Goal: Transaction & Acquisition: Purchase product/service

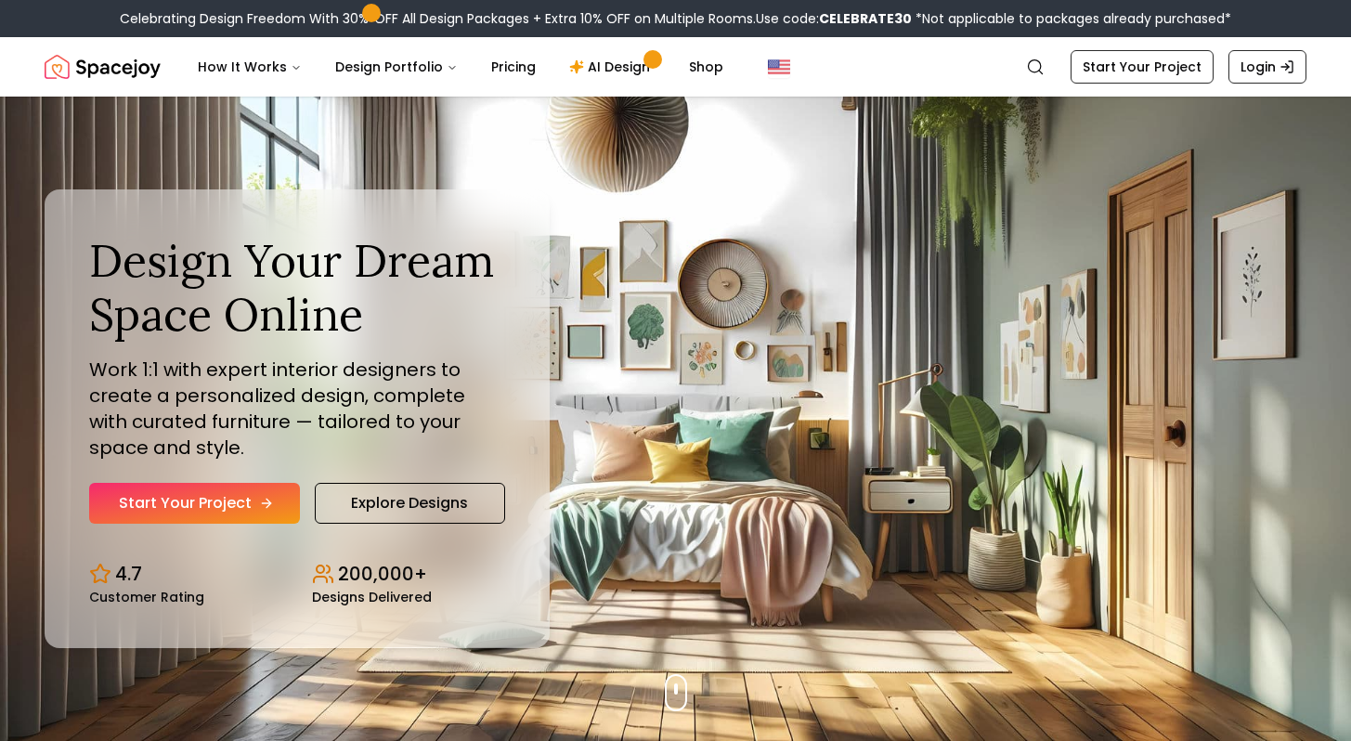
click at [210, 491] on link "Start Your Project" at bounding box center [194, 503] width 211 height 41
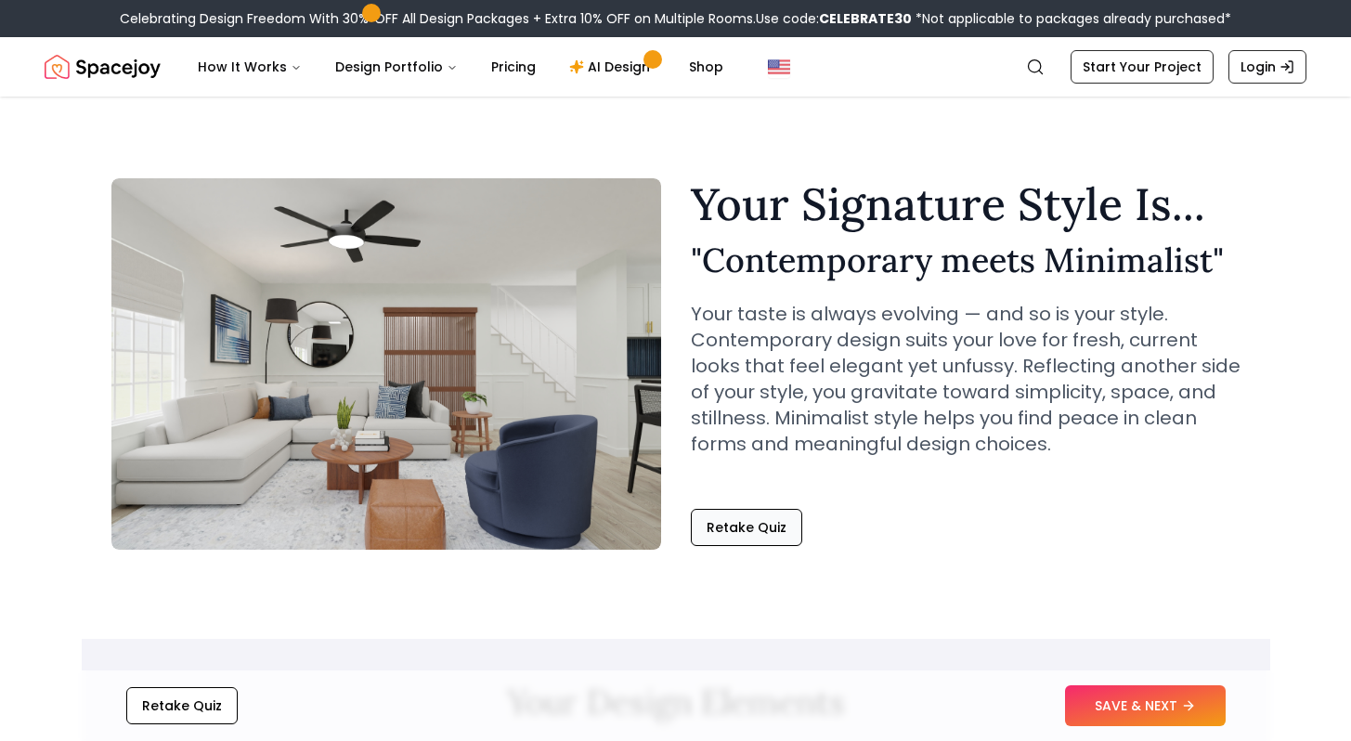
click at [701, 538] on button "Retake Quiz" at bounding box center [746, 527] width 111 height 37
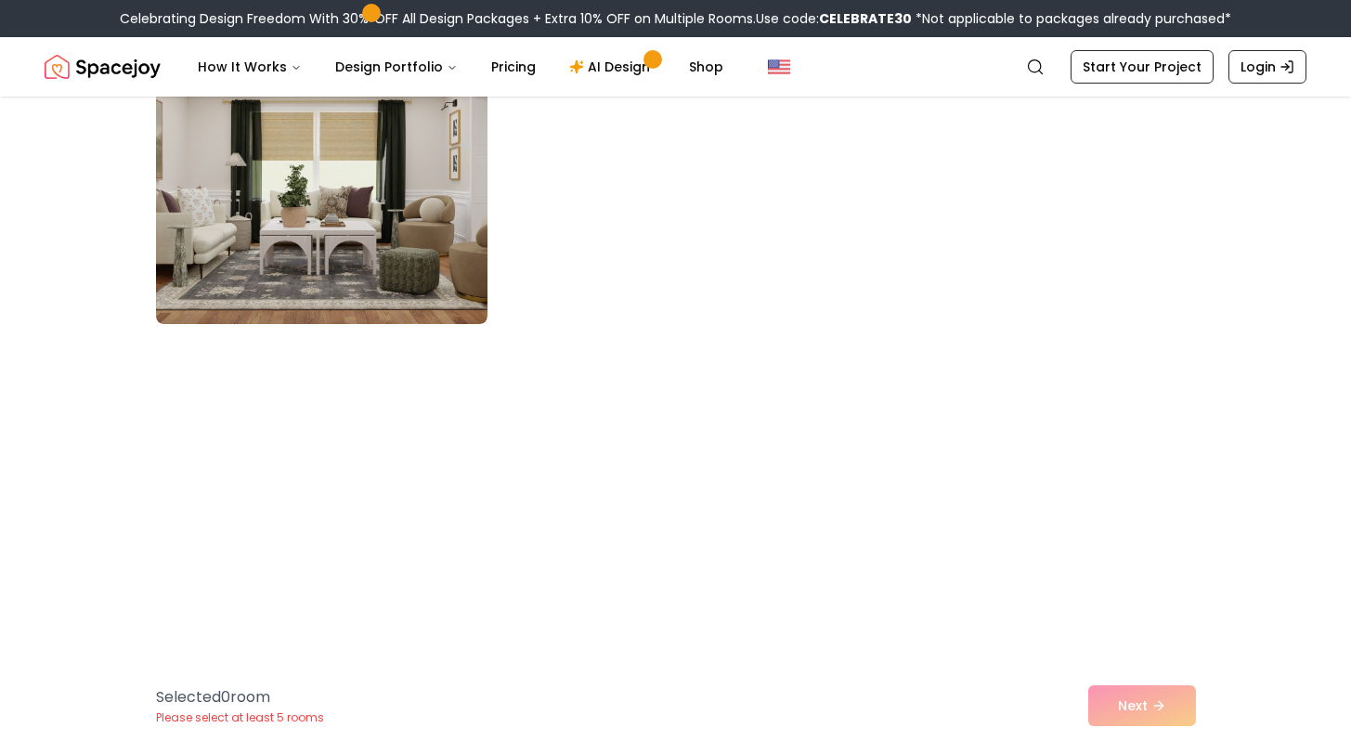
scroll to position [1299, 0]
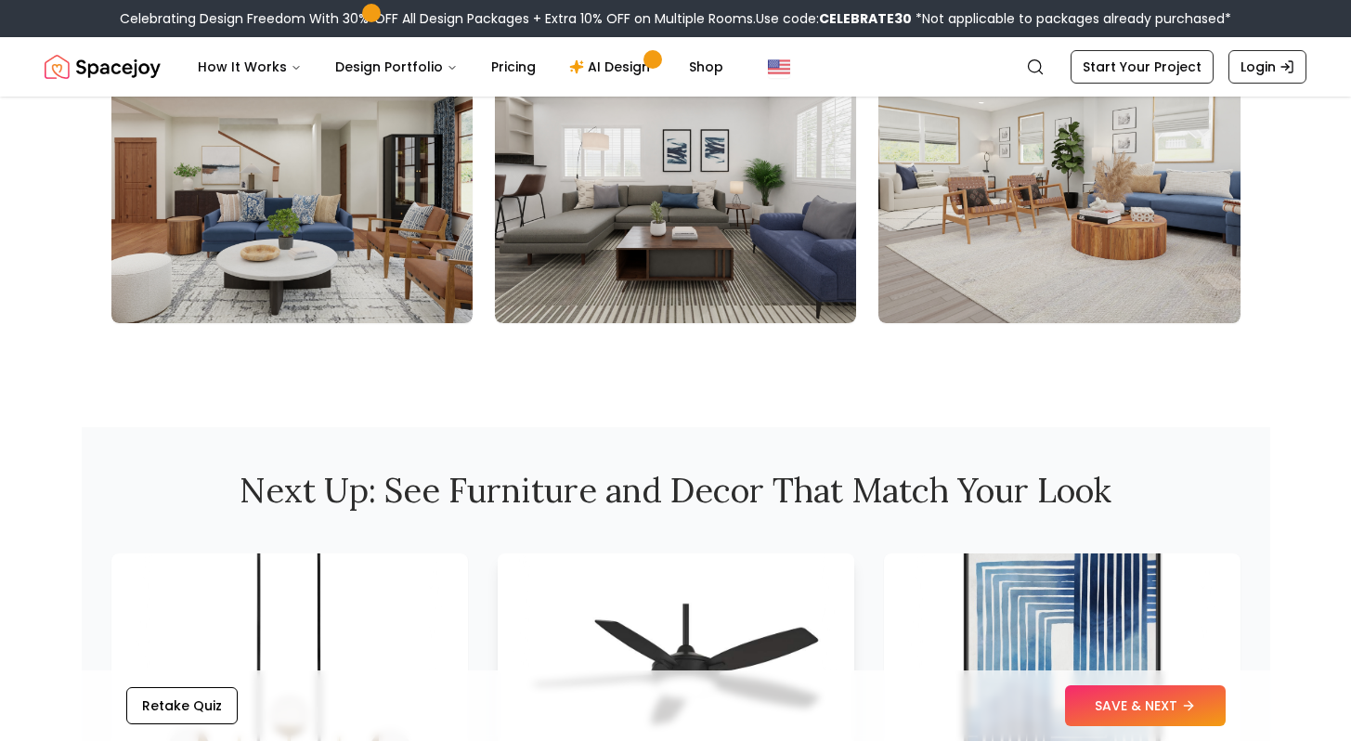
scroll to position [2092, 0]
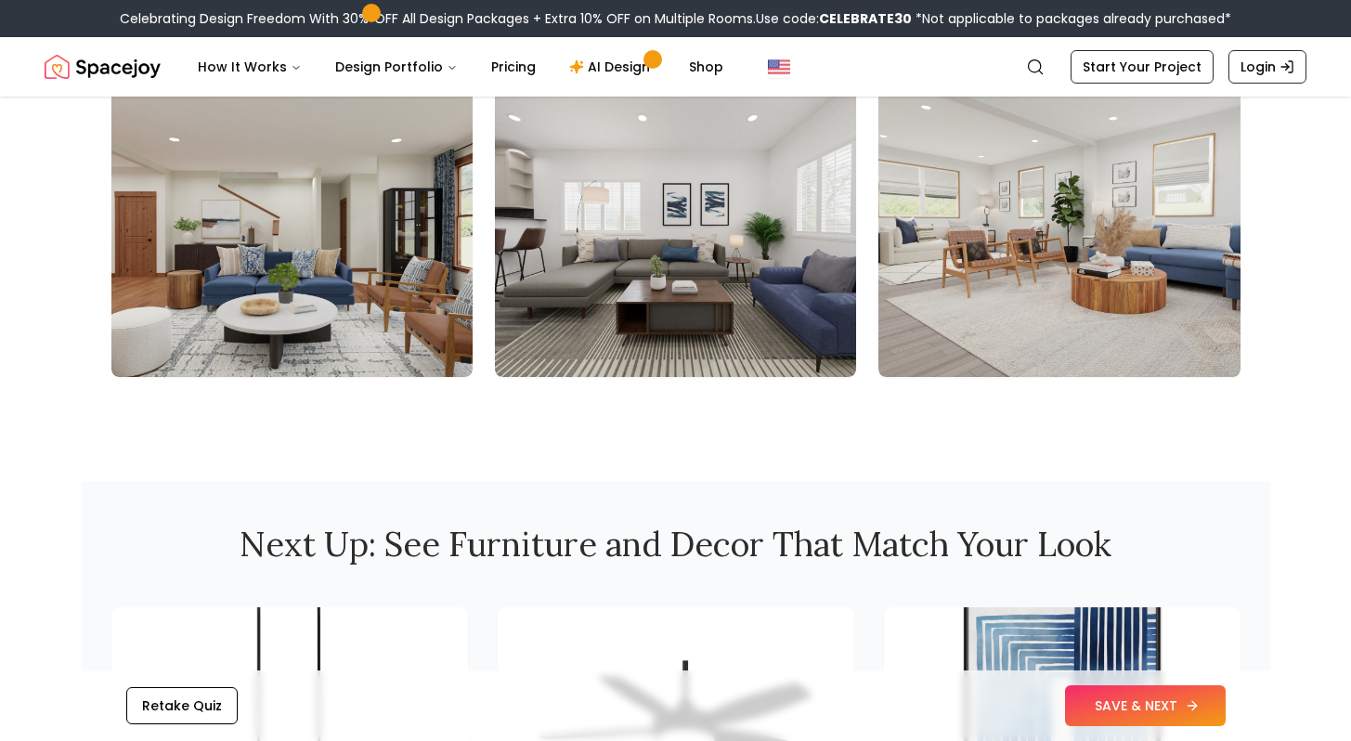
click at [1147, 712] on button "SAVE & NEXT" at bounding box center [1145, 705] width 161 height 41
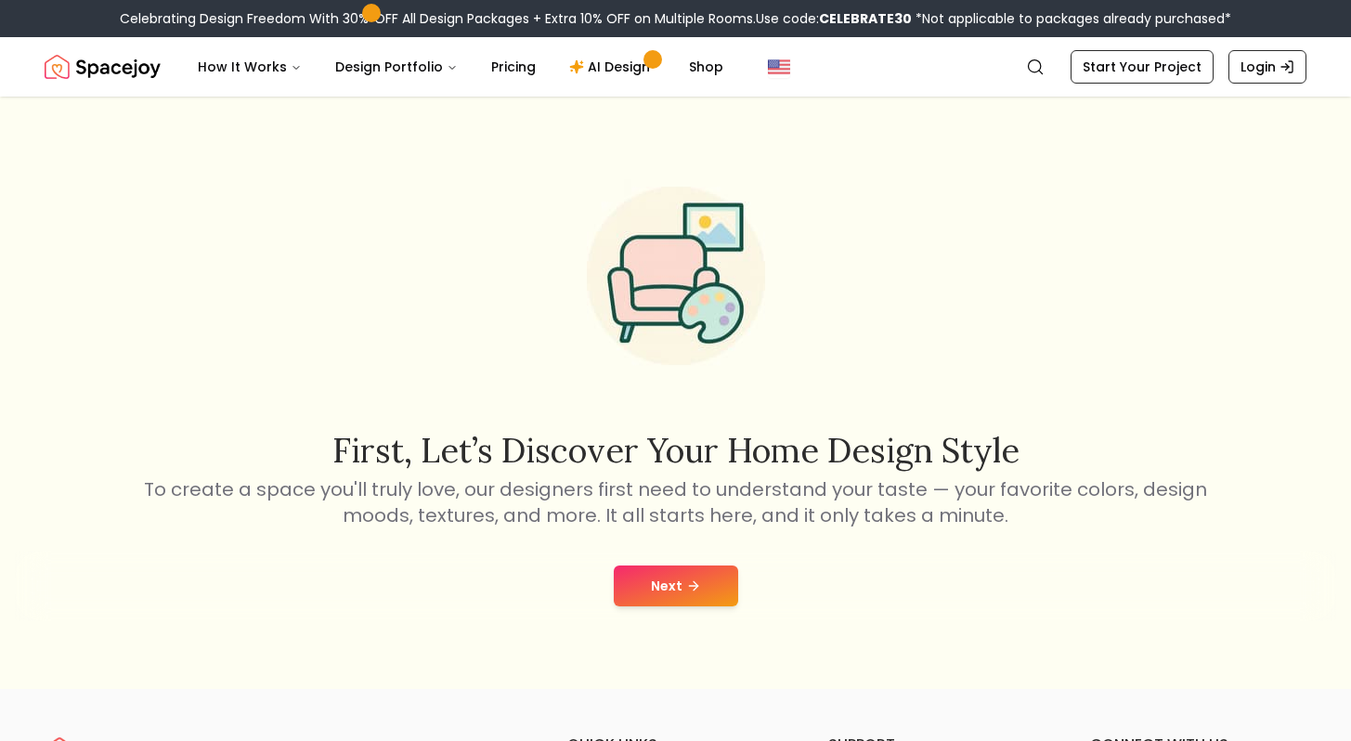
click at [693, 605] on button "Next" at bounding box center [676, 585] width 124 height 41
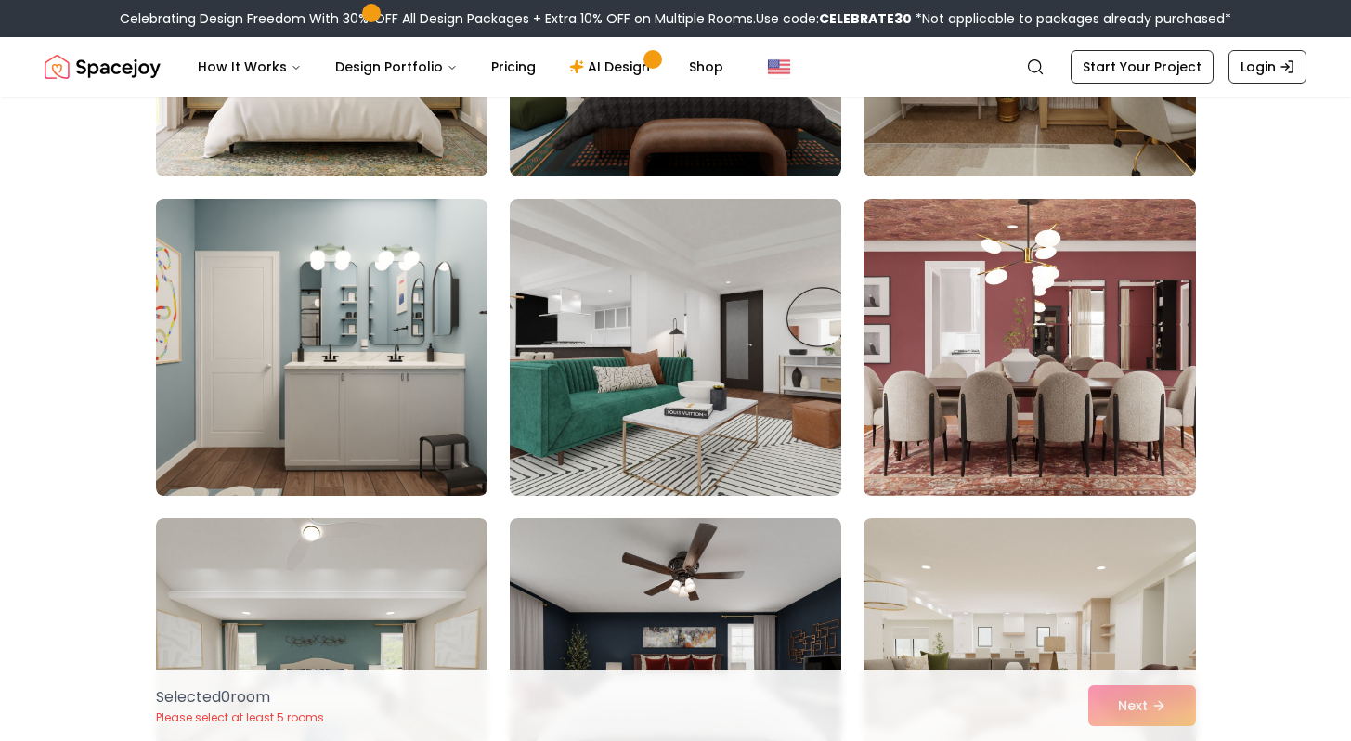
scroll to position [376, 0]
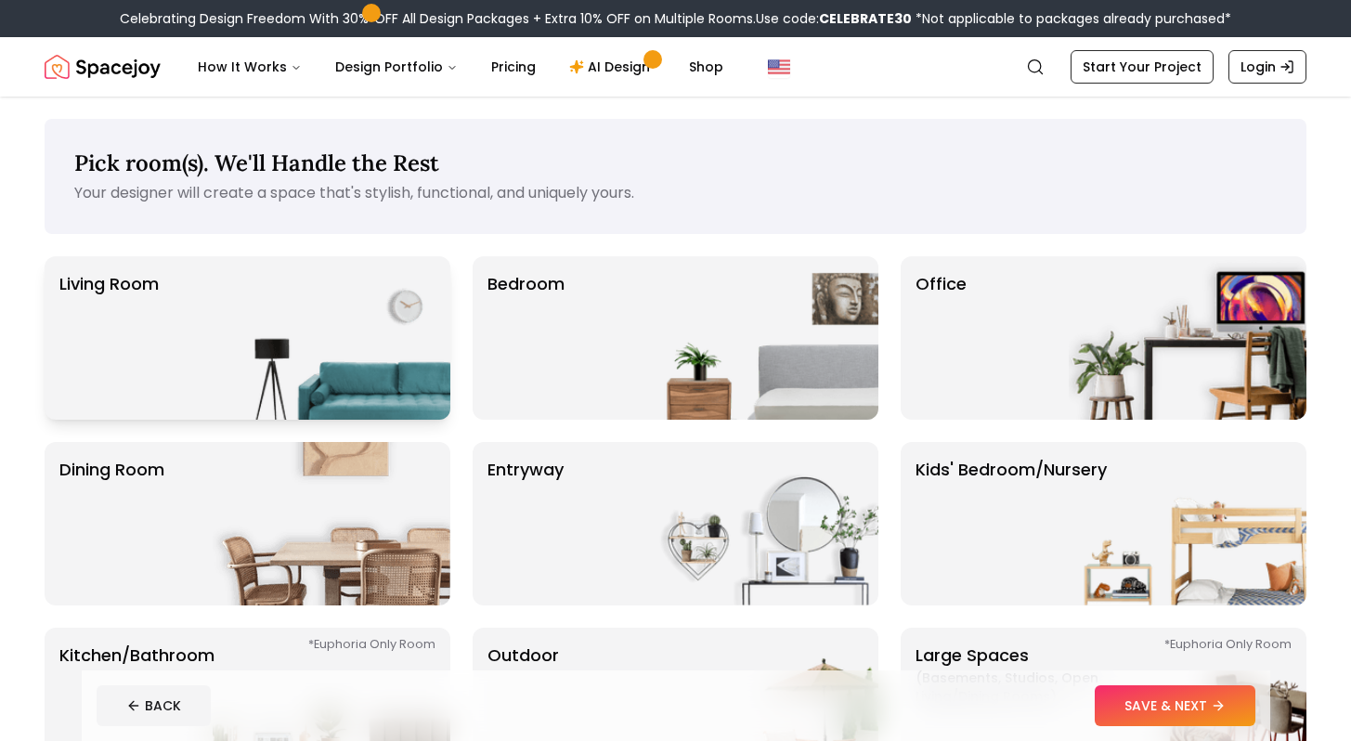
click at [271, 402] on img at bounding box center [332, 337] width 238 height 163
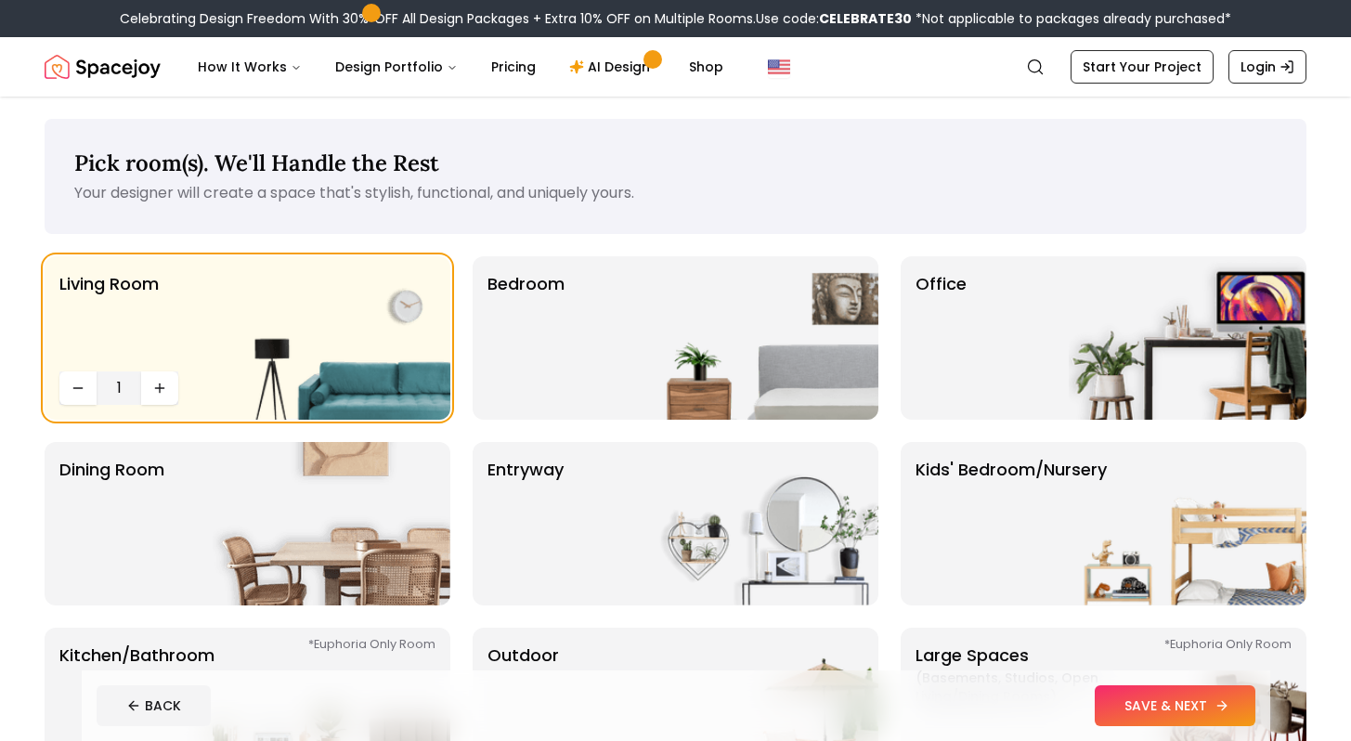
click at [1148, 693] on button "SAVE & NEXT" at bounding box center [1175, 705] width 161 height 41
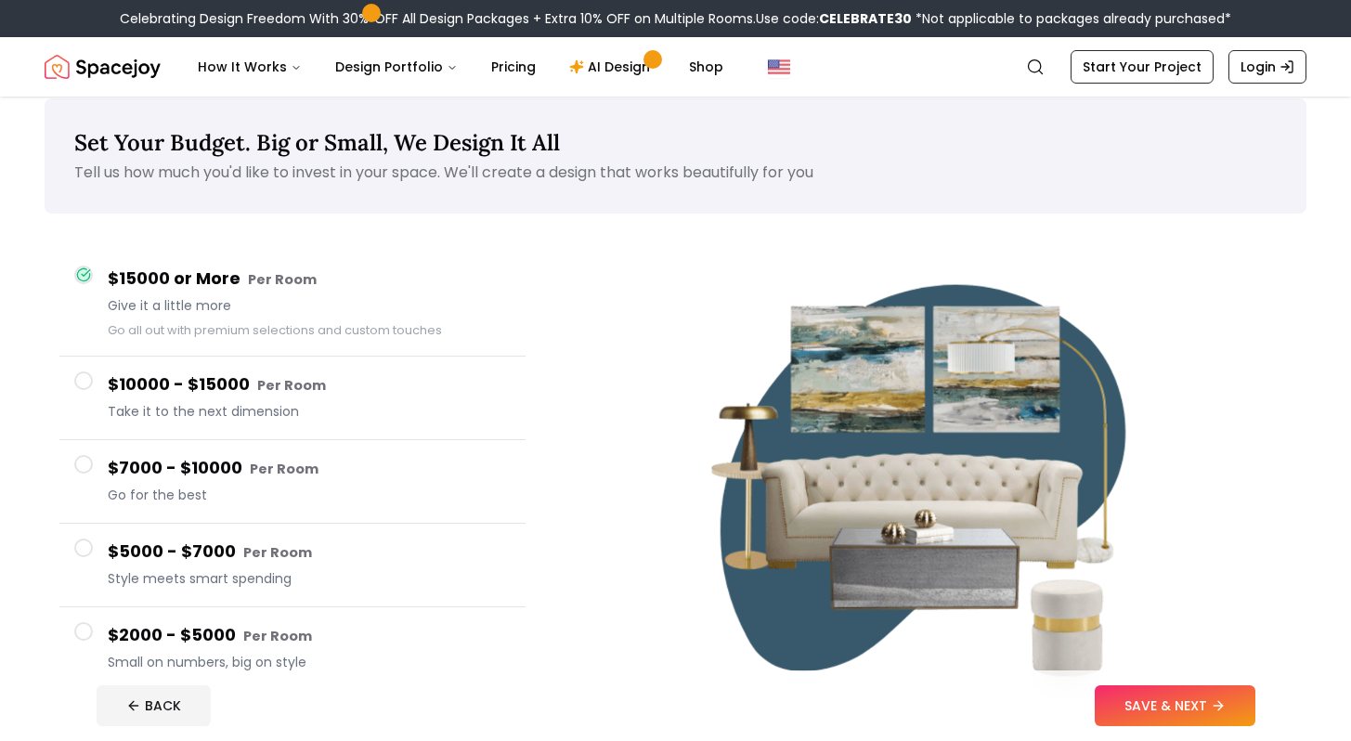
scroll to position [22, 0]
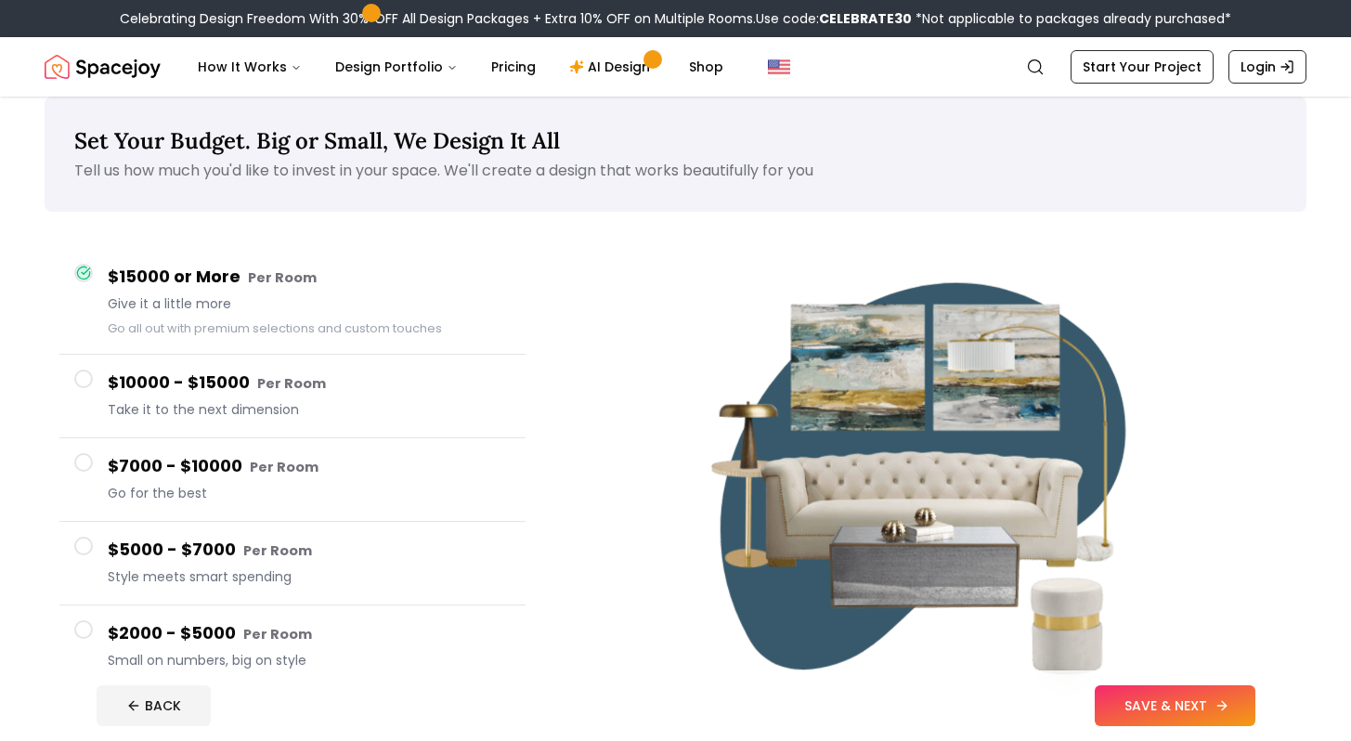
click at [1224, 708] on icon at bounding box center [1221, 705] width 15 height 15
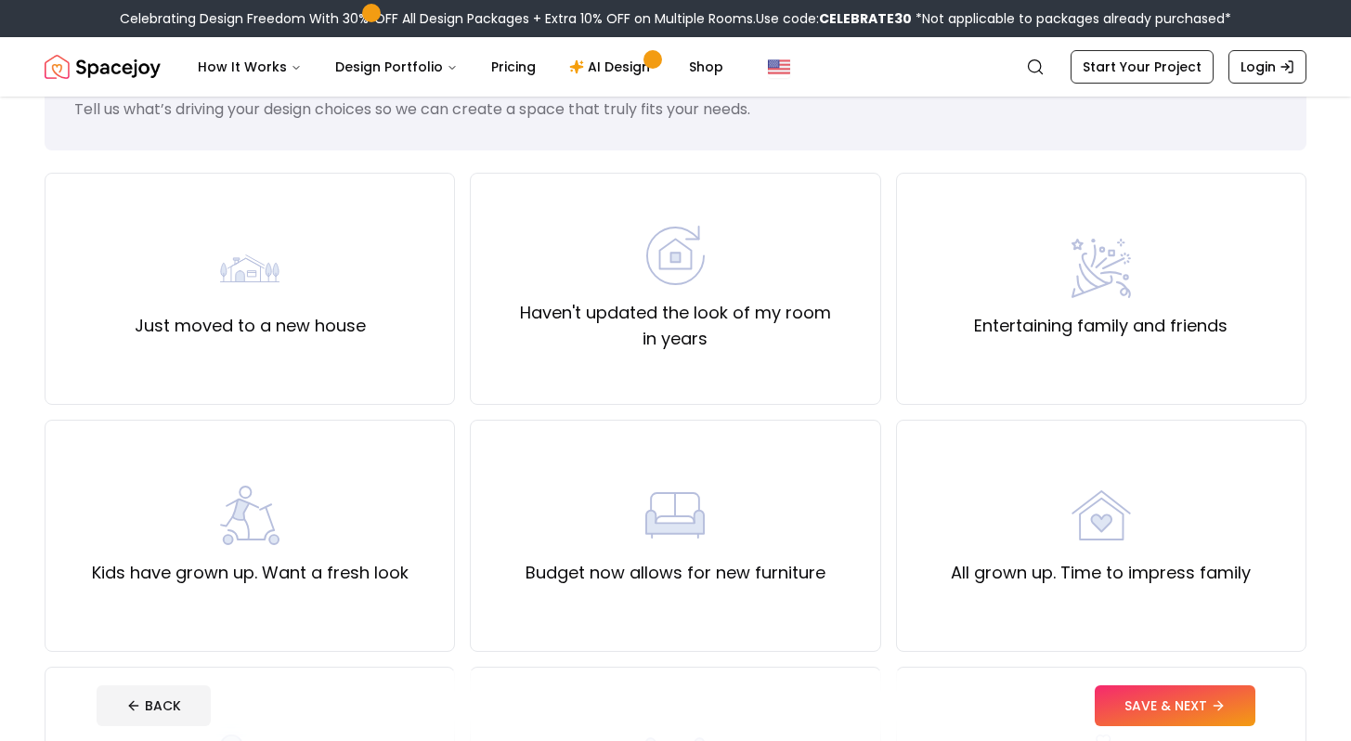
scroll to position [84, 0]
click at [721, 344] on label "Haven't updated the look of my room in years" at bounding box center [675, 325] width 379 height 52
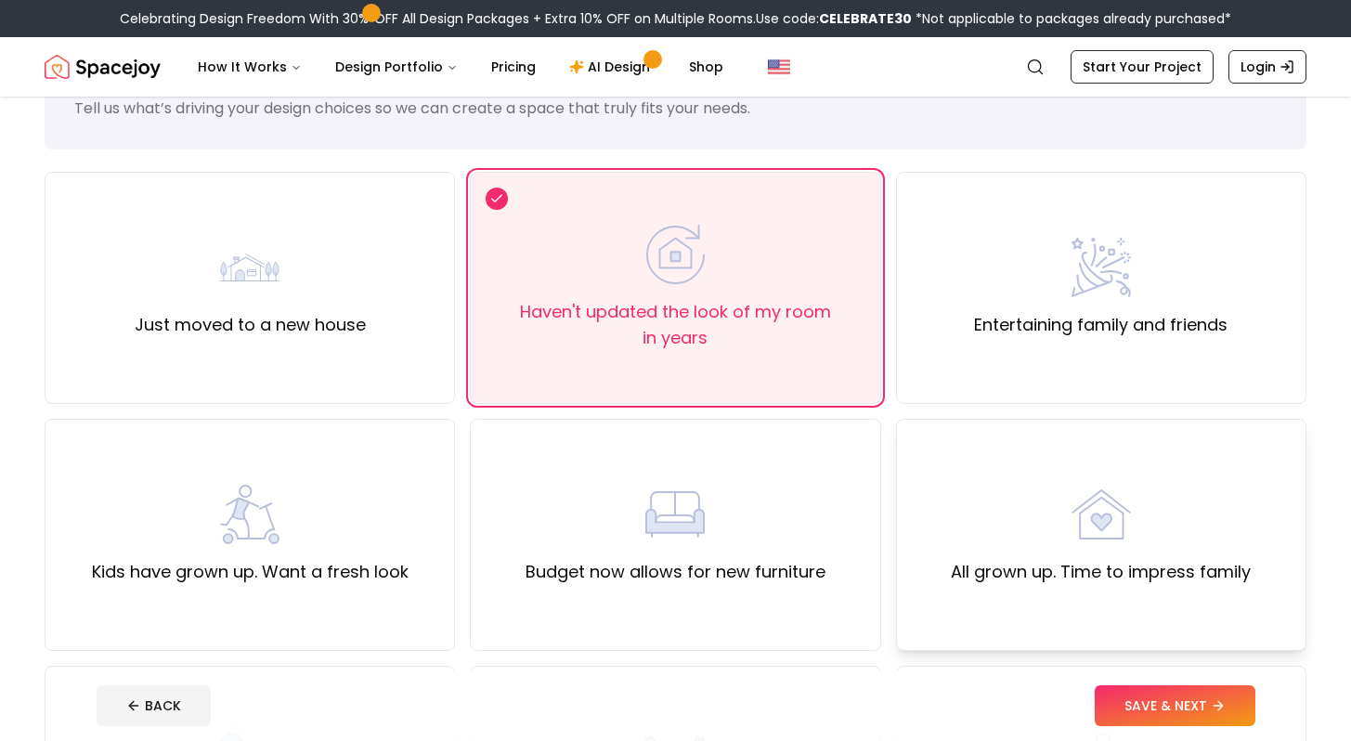
click at [1043, 558] on div "All grown up. Time to impress family" at bounding box center [1101, 535] width 300 height 100
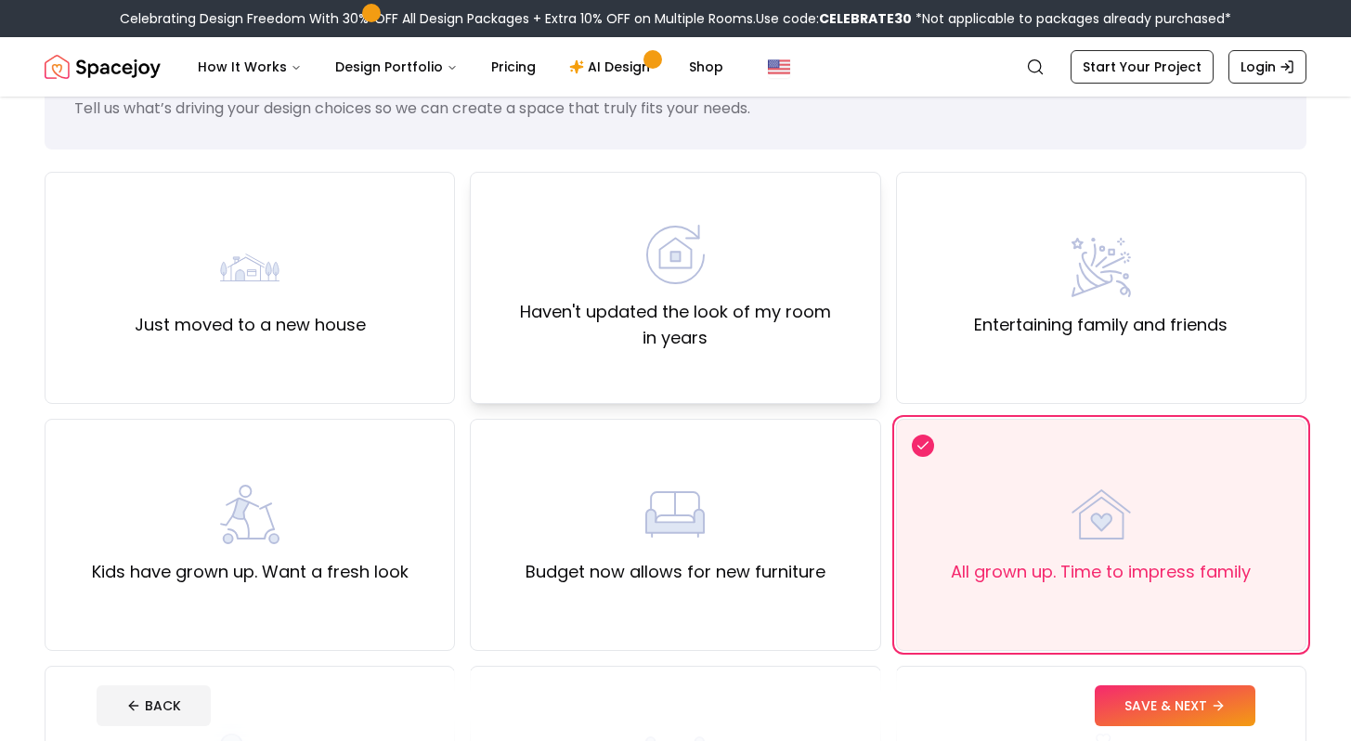
click at [855, 398] on div "Haven't updated the look of my room in years" at bounding box center [675, 288] width 410 height 232
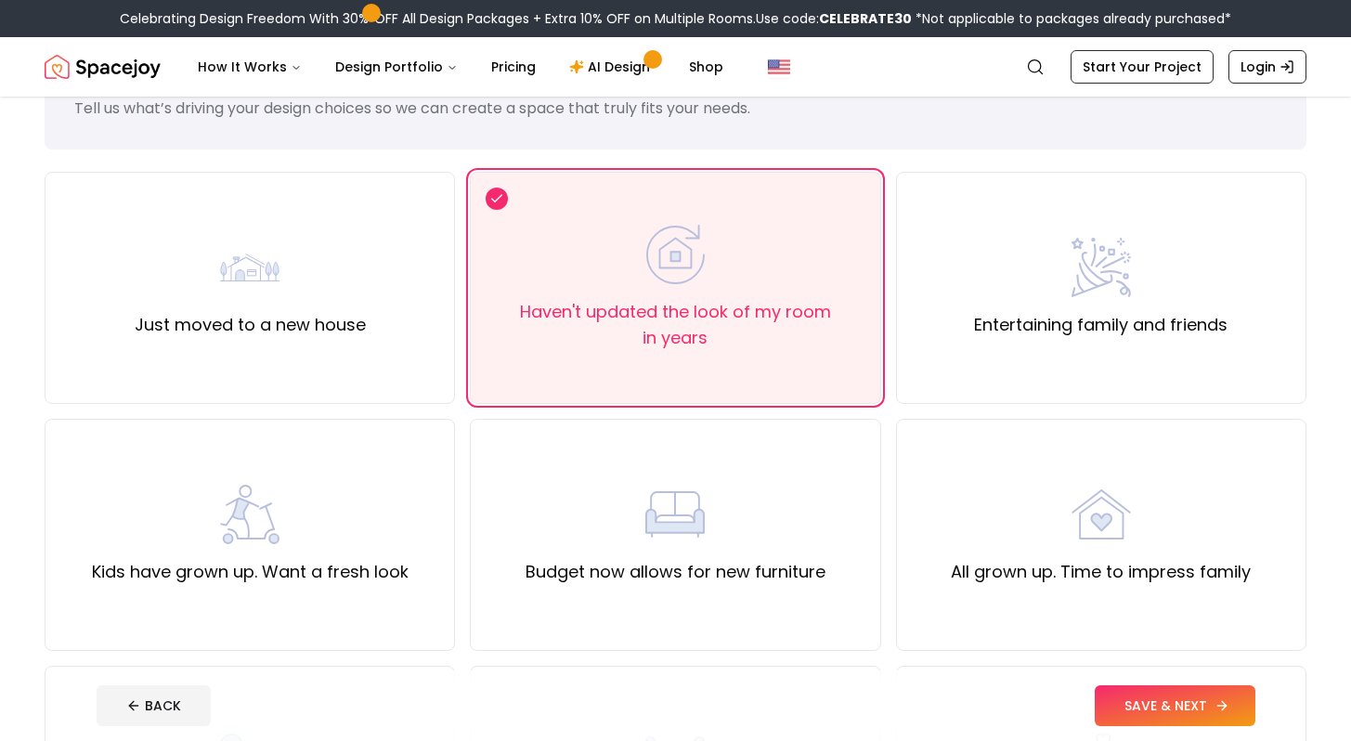
click at [1130, 701] on button "SAVE & NEXT" at bounding box center [1175, 705] width 161 height 41
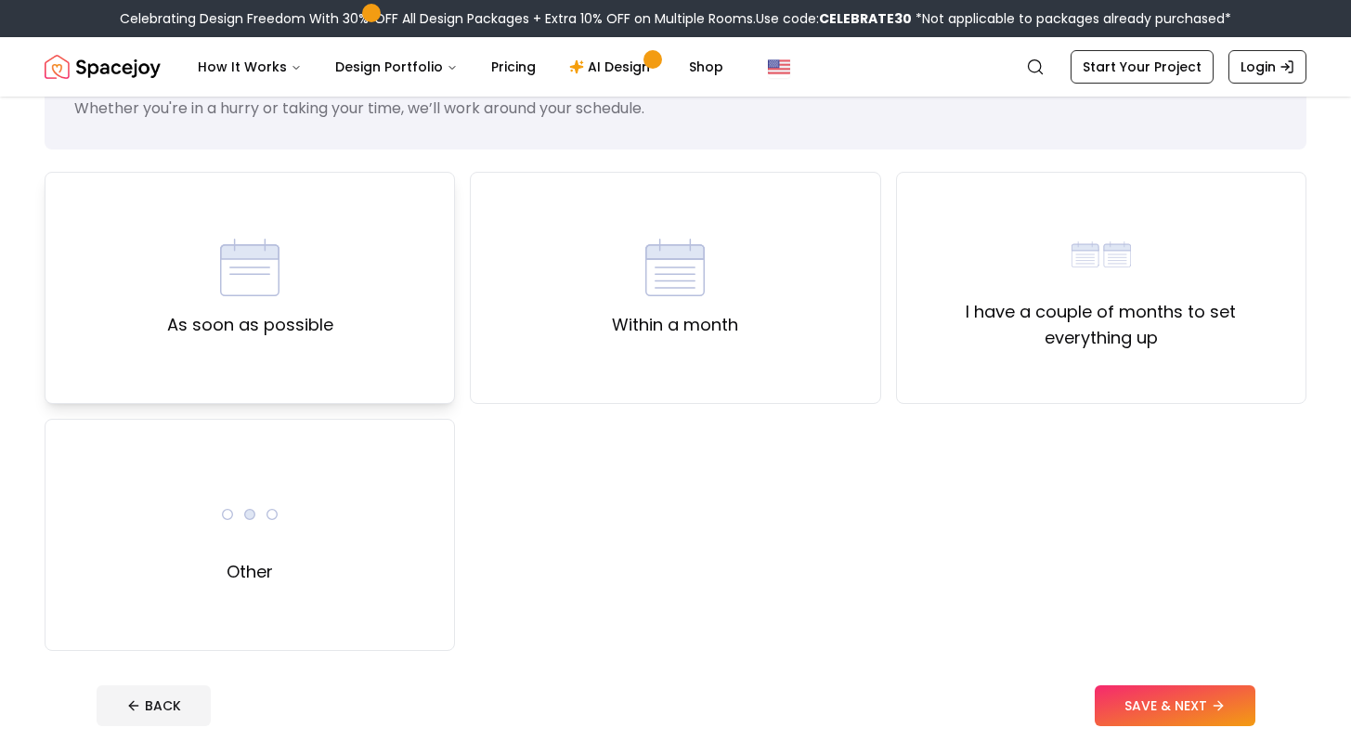
click at [227, 333] on label "As soon as possible" at bounding box center [250, 325] width 166 height 26
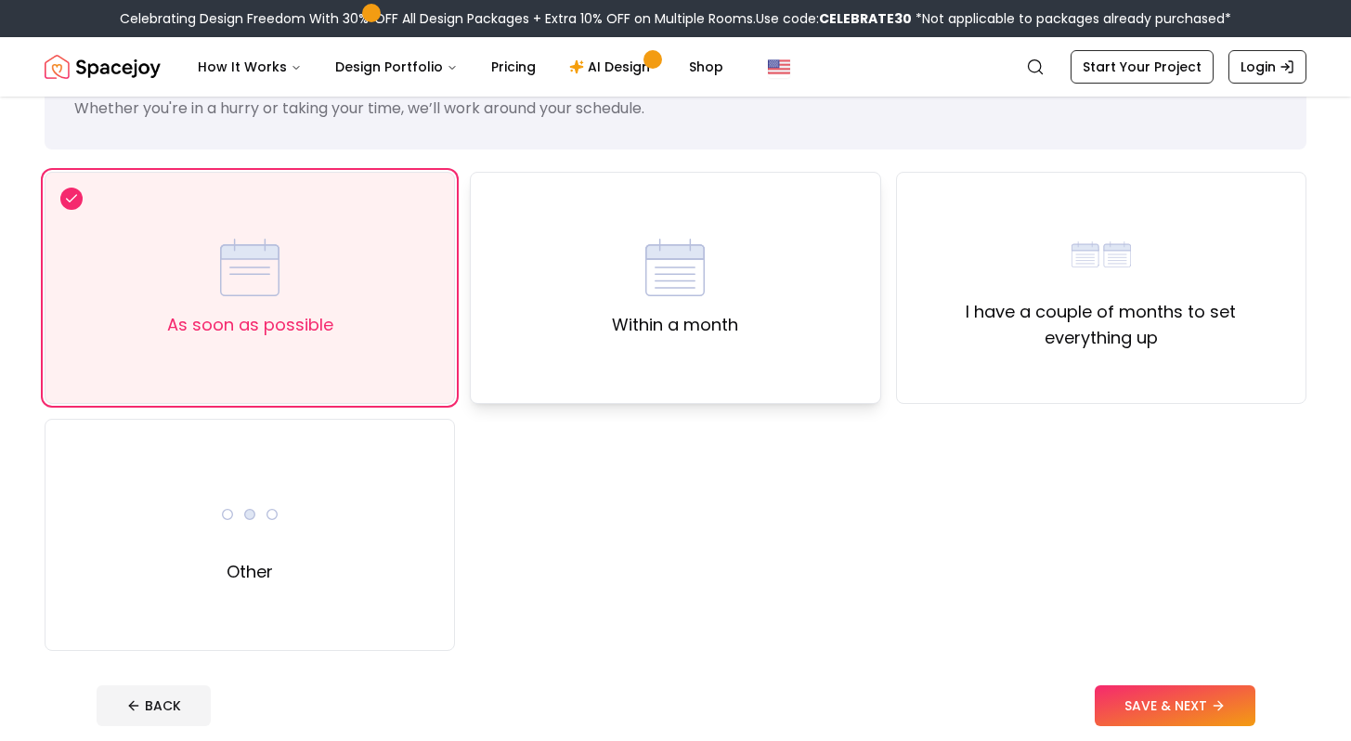
click at [802, 323] on div "Within a month" at bounding box center [675, 288] width 410 height 232
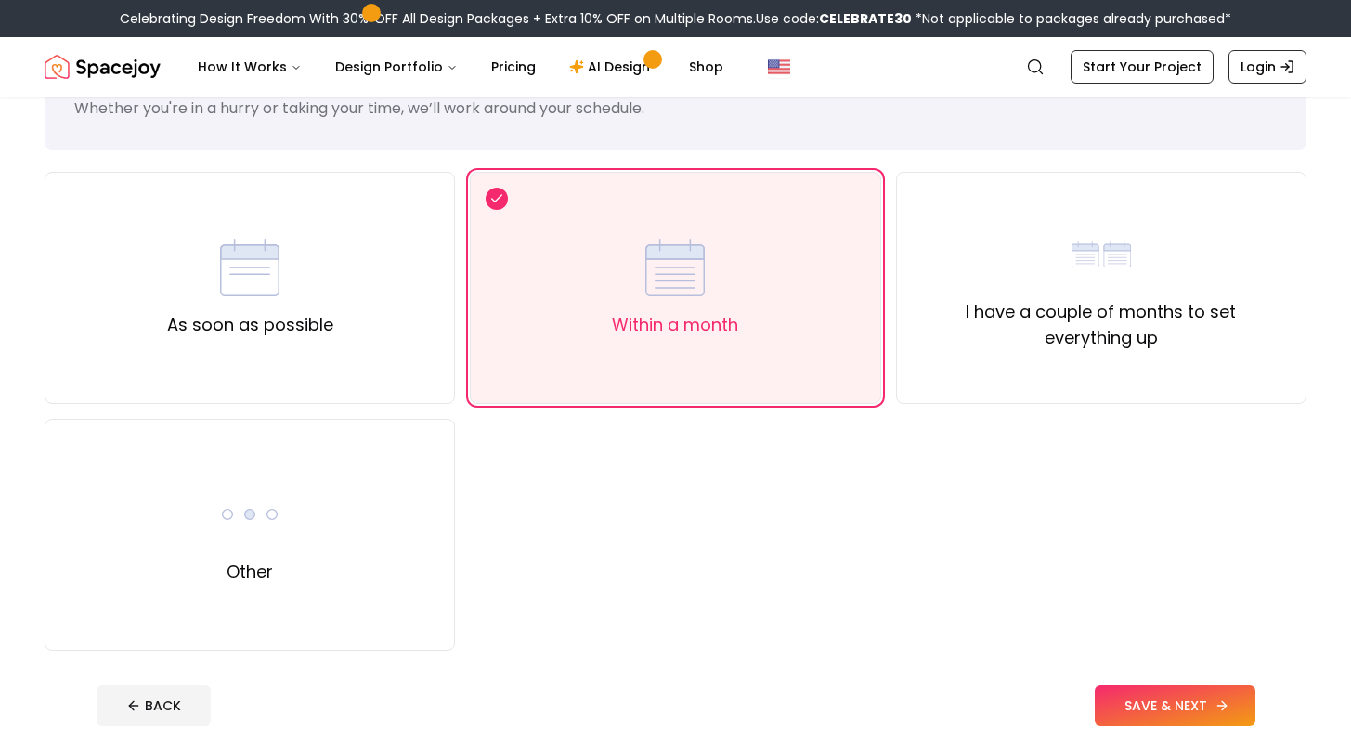
click at [1121, 701] on button "SAVE & NEXT" at bounding box center [1175, 705] width 161 height 41
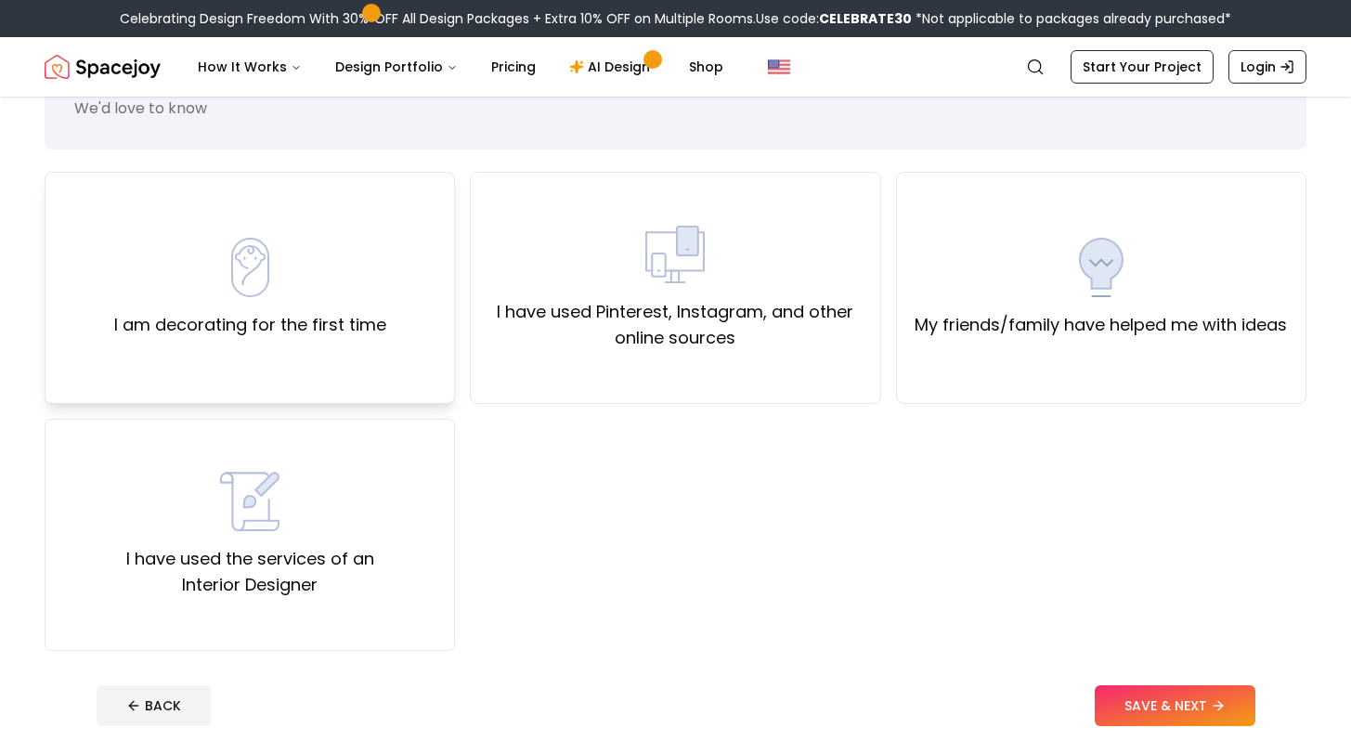
click at [374, 331] on label "I am decorating for the first time" at bounding box center [250, 325] width 272 height 26
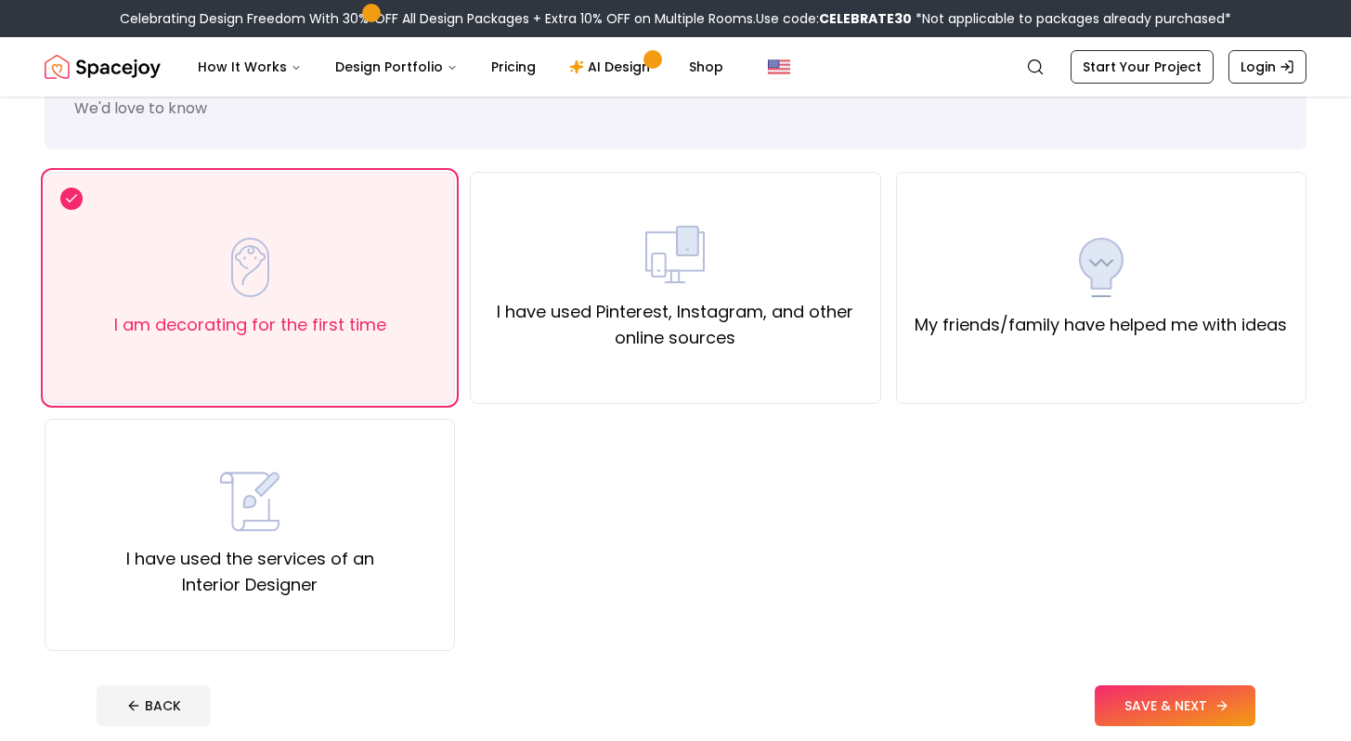
click at [1159, 710] on button "SAVE & NEXT" at bounding box center [1175, 705] width 161 height 41
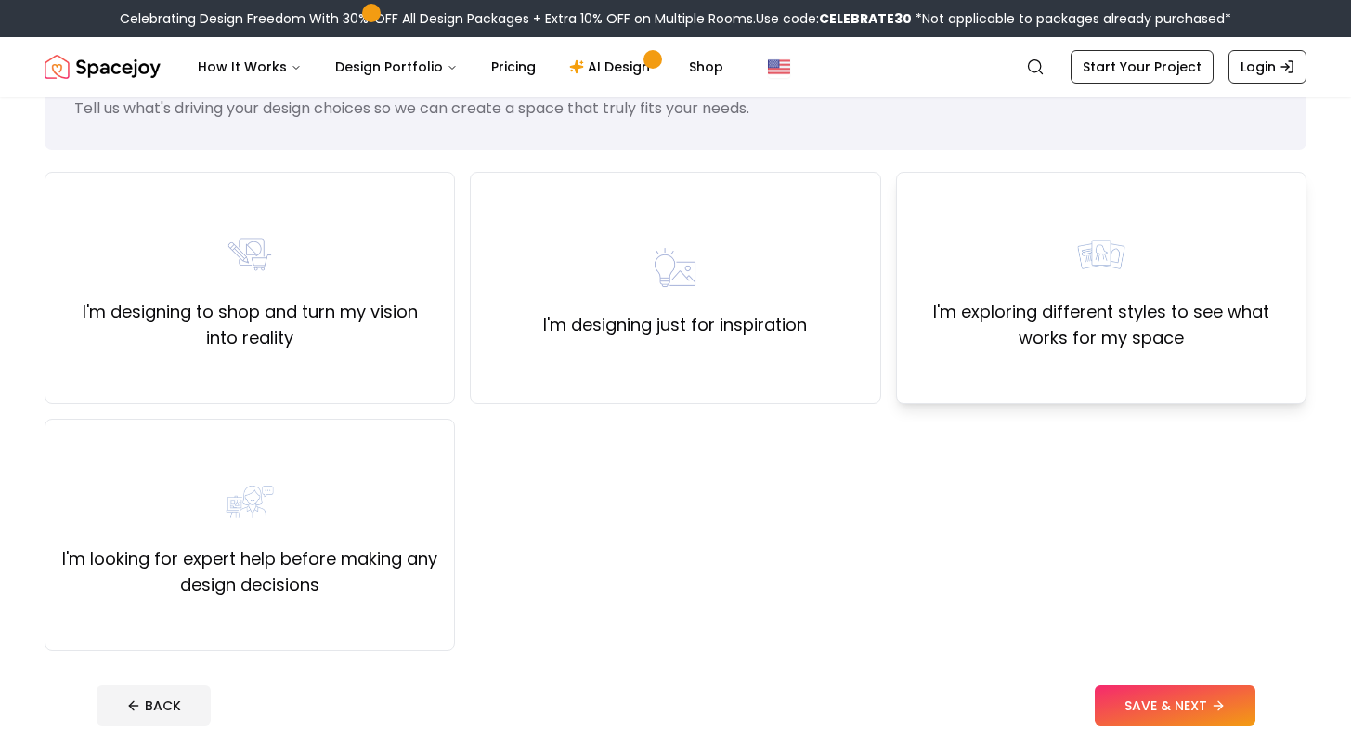
click at [1040, 356] on div "I'm exploring different styles to see what works for my space" at bounding box center [1101, 288] width 410 height 232
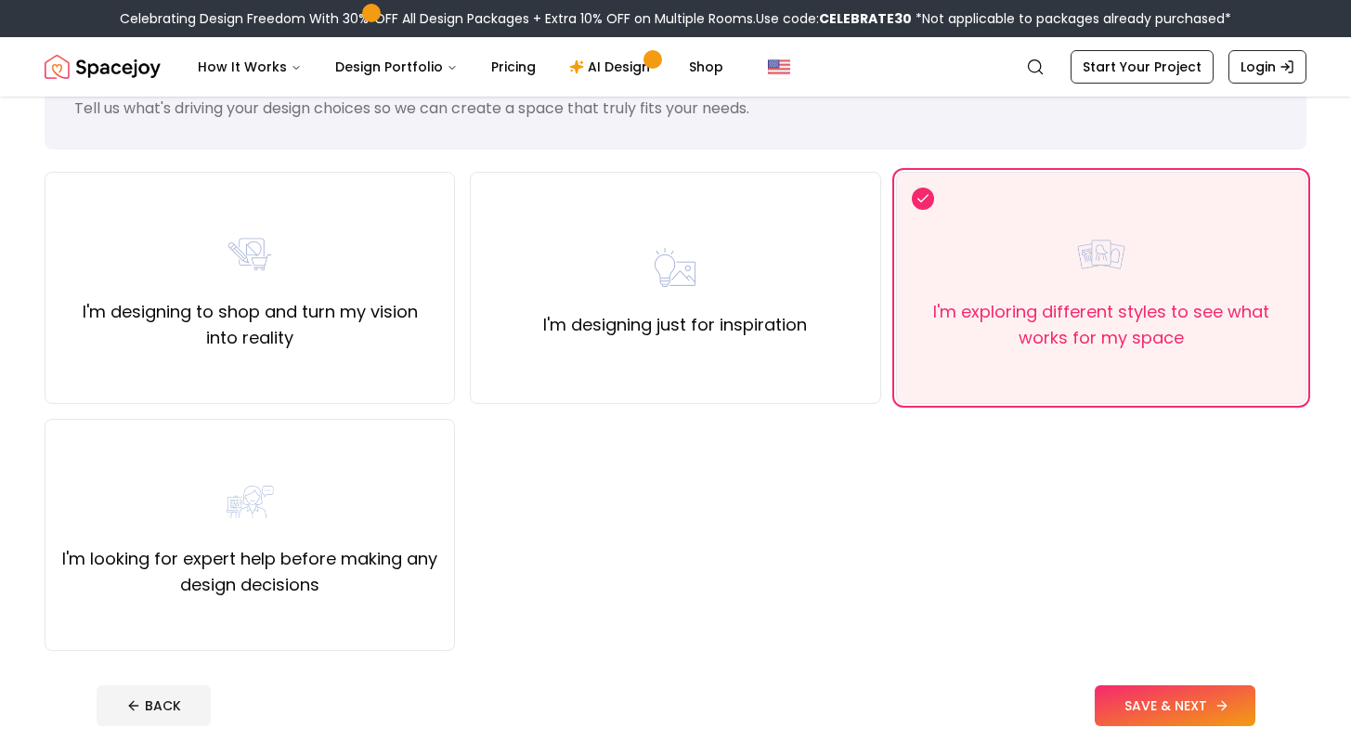
click at [1126, 712] on button "SAVE & NEXT" at bounding box center [1175, 705] width 161 height 41
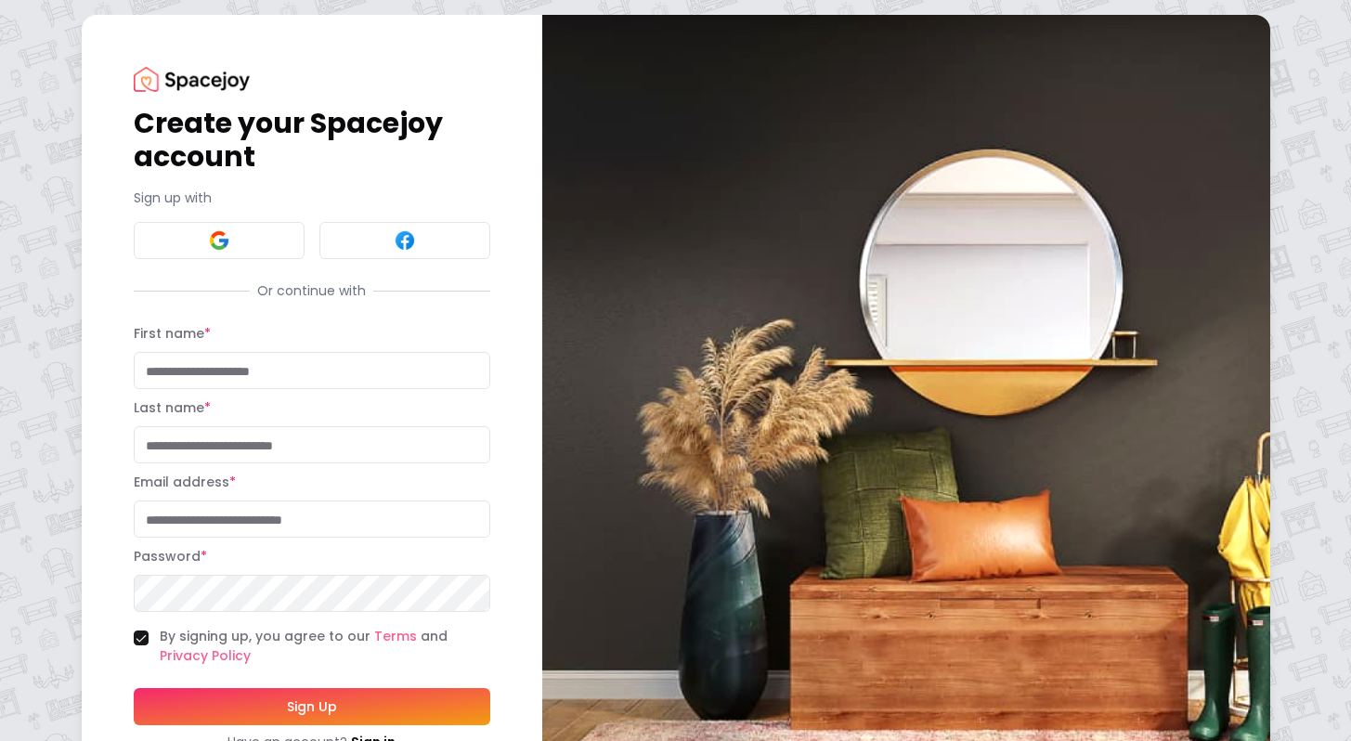
scroll to position [77, 0]
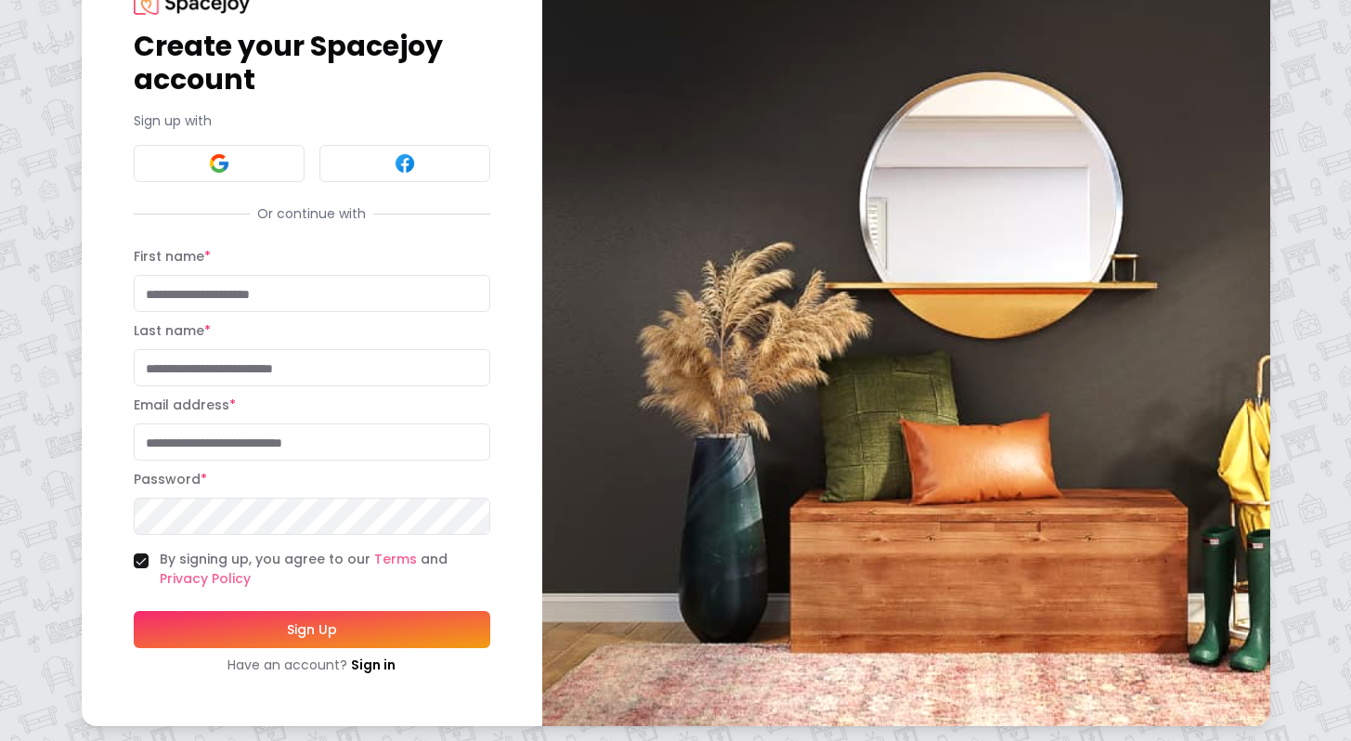
click at [398, 273] on div "First name *" at bounding box center [312, 278] width 356 height 67
click at [397, 268] on div "First name *" at bounding box center [312, 278] width 356 height 67
click at [397, 270] on div "First name *" at bounding box center [312, 278] width 356 height 67
click at [396, 281] on input "First name *" at bounding box center [312, 293] width 356 height 37
click at [219, 169] on img at bounding box center [219, 163] width 22 height 22
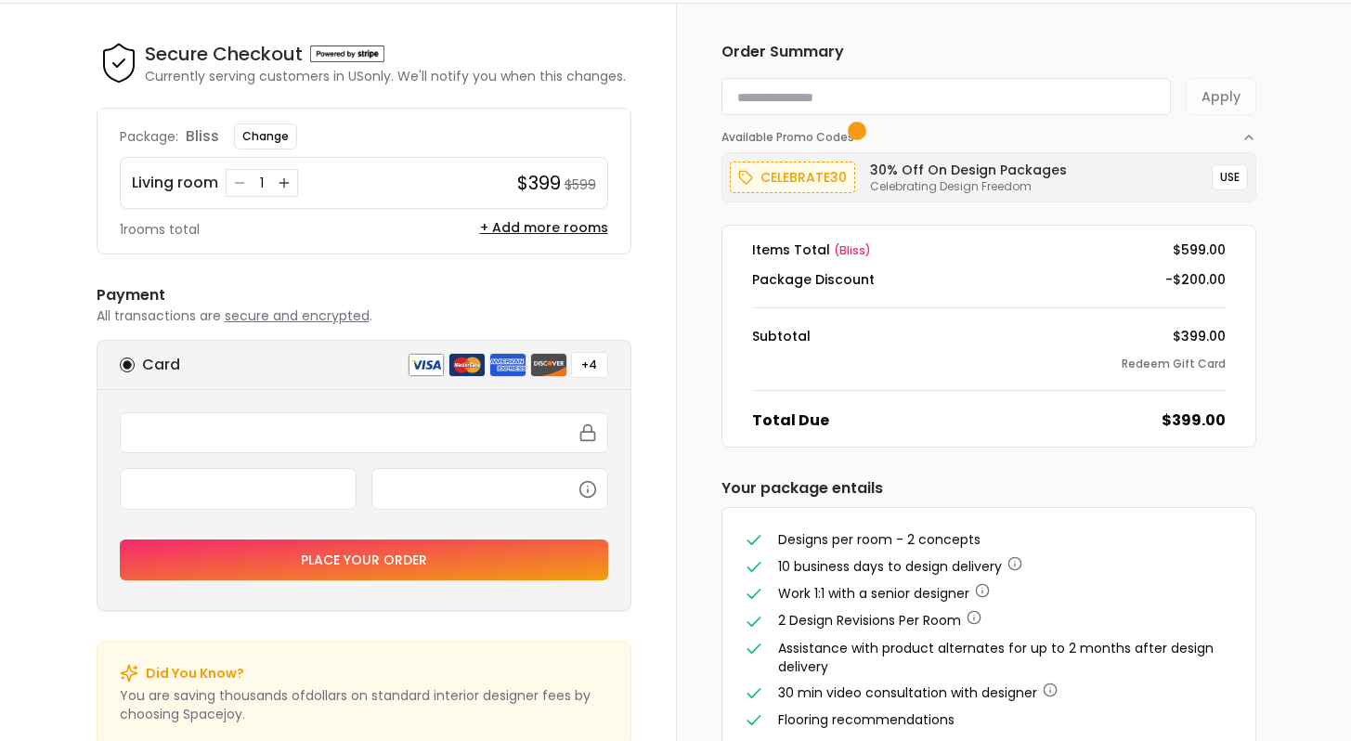
scroll to position [58, 0]
